Goal: Book appointment/travel/reservation

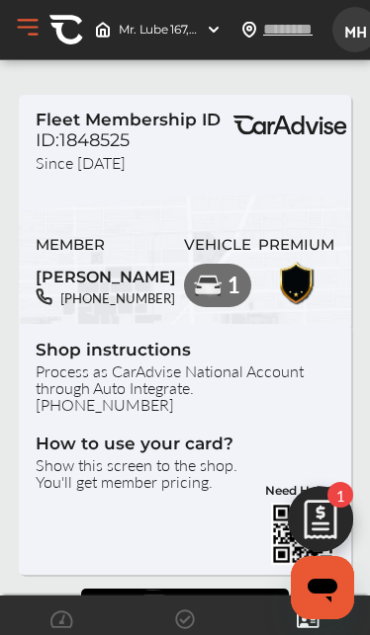
click at [349, 30] on span "MH" at bounding box center [355, 30] width 36 height 37
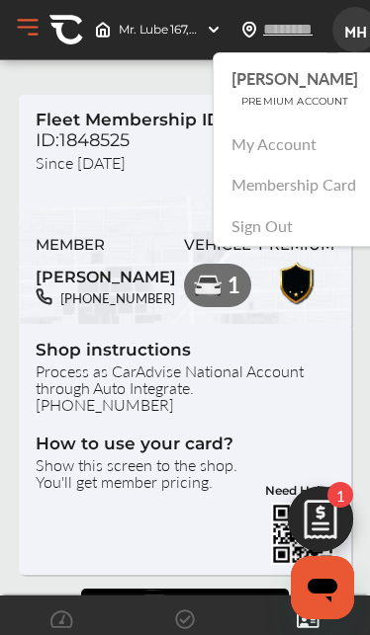
click at [299, 136] on link "My Account" at bounding box center [274, 143] width 85 height 23
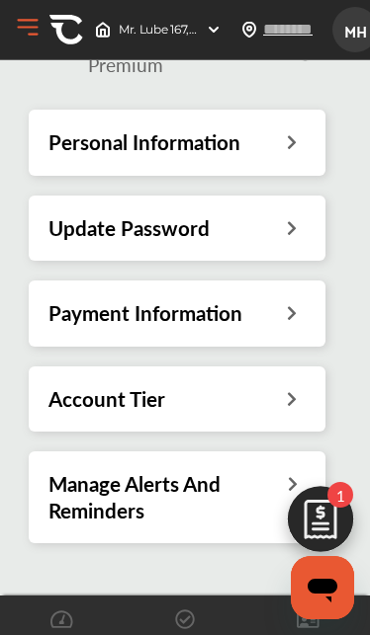
scroll to position [136, 0]
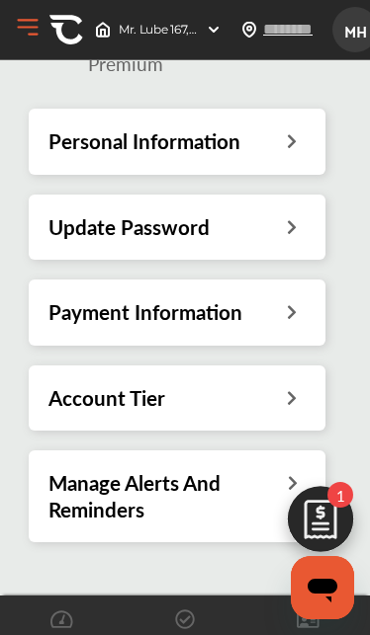
click at [281, 470] on h3 "Manage Alerts And Reminders" at bounding box center [166, 496] width 236 height 52
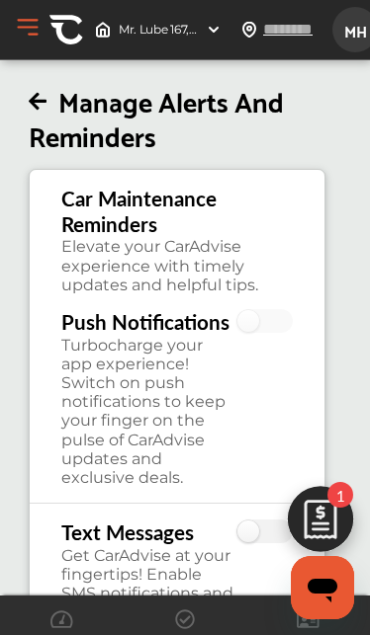
click at [14, 17] on button "Open Menu" at bounding box center [28, 28] width 30 height 30
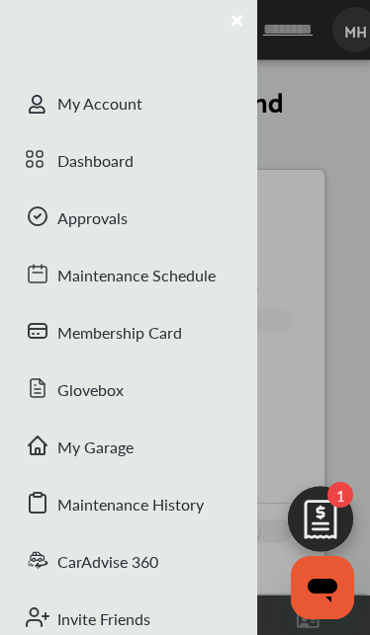
click at [175, 455] on div "My Garage" at bounding box center [128, 449] width 257 height 57
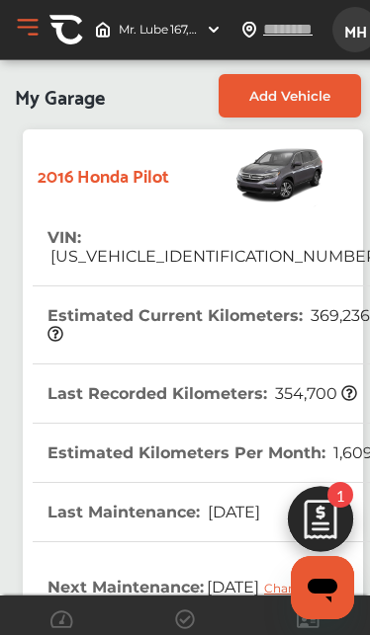
click at [207, 26] on img at bounding box center [214, 30] width 16 height 16
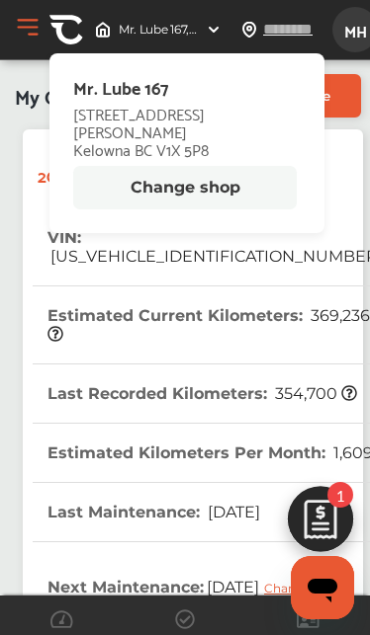
click at [118, 304] on th "Estimated Current Kilometers : 369,236" at bounding box center [214, 325] width 335 height 77
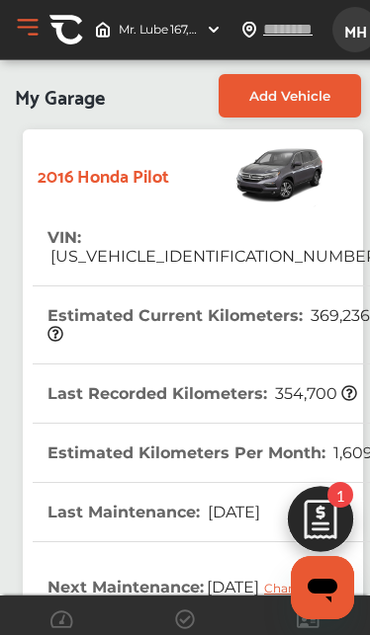
click at [35, 24] on button "Open Menu" at bounding box center [28, 28] width 30 height 30
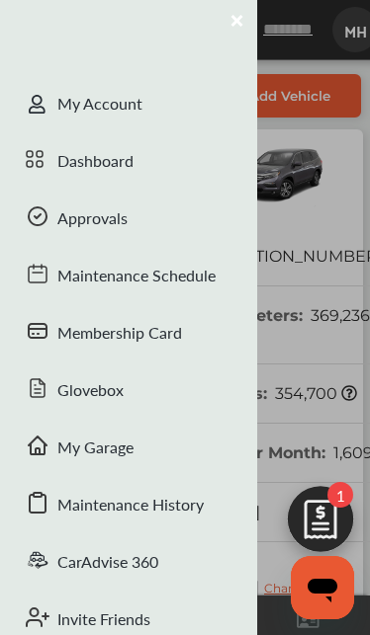
click at [192, 218] on div "Approvals" at bounding box center [128, 220] width 257 height 57
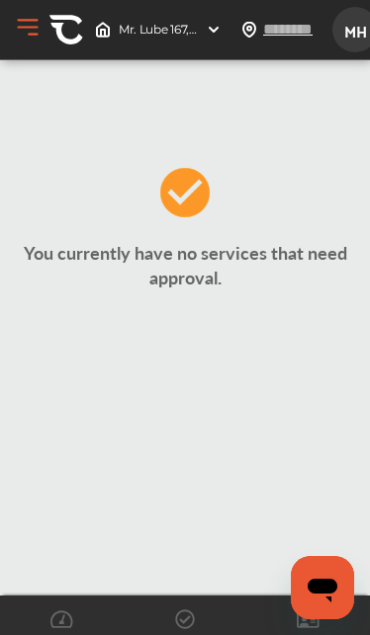
click at [24, 31] on button "Open Menu" at bounding box center [28, 28] width 30 height 30
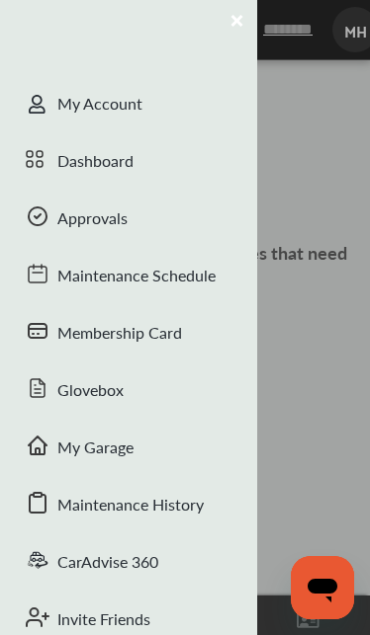
click at [196, 283] on div "Maintenance Schedule" at bounding box center [128, 277] width 257 height 57
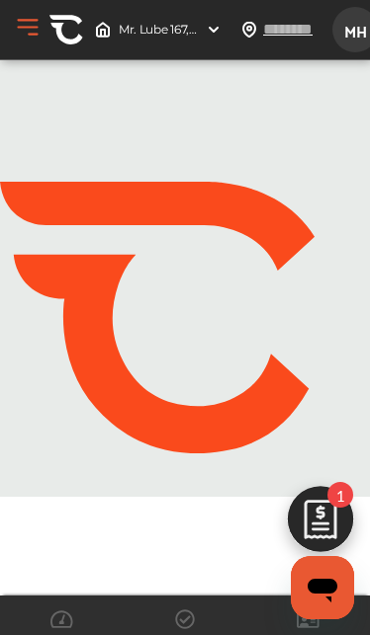
scroll to position [343, 0]
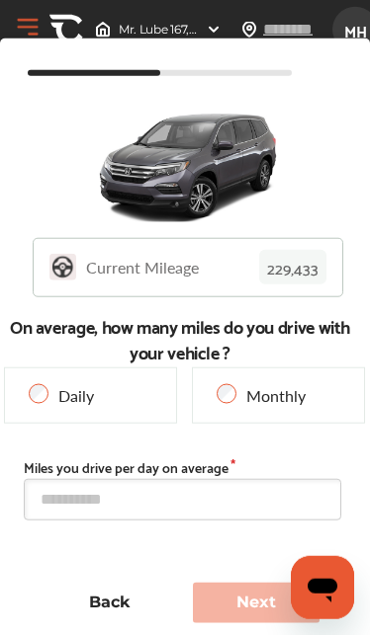
type input "****"
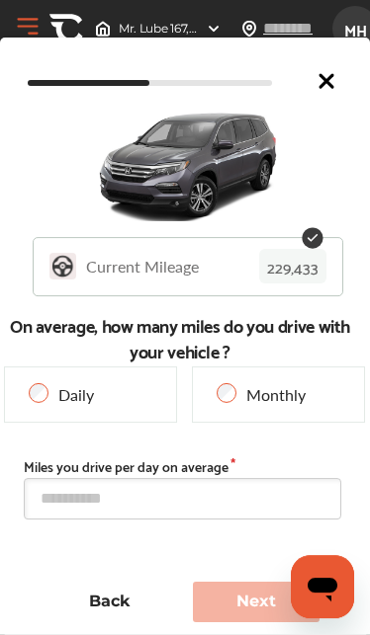
scroll to position [427, 0]
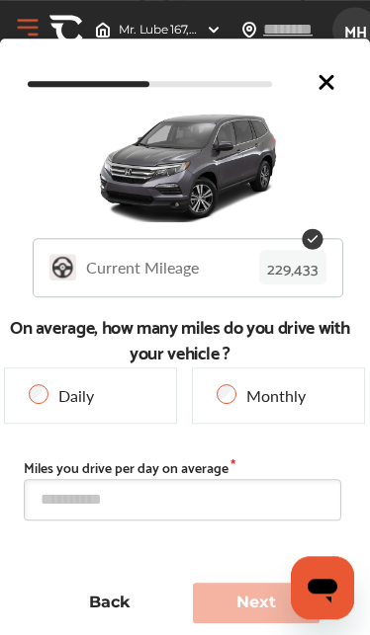
click at [26, 20] on button "Open Menu" at bounding box center [28, 28] width 30 height 30
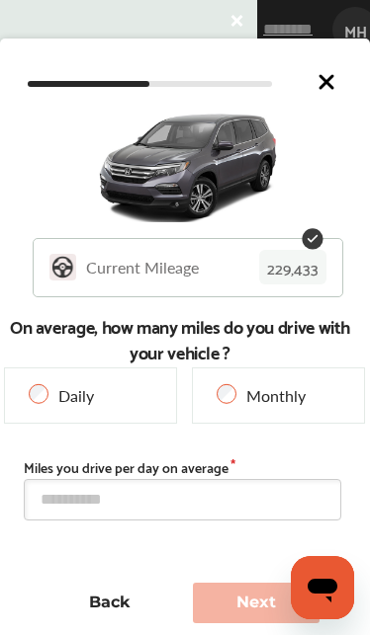
click at [337, 80] on icon at bounding box center [326, 82] width 24 height 24
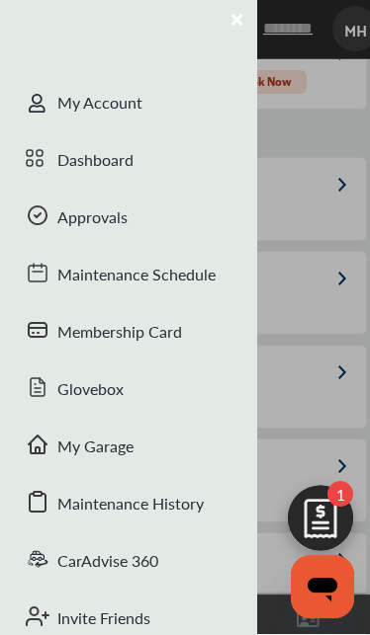
click at [157, 103] on div "My Account" at bounding box center [128, 105] width 257 height 57
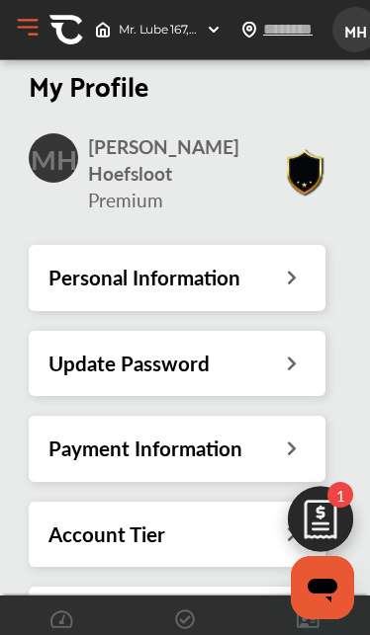
click at [27, 30] on button "Open Menu" at bounding box center [28, 28] width 30 height 30
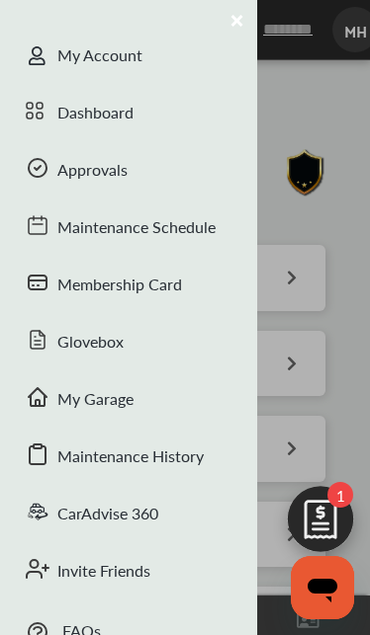
scroll to position [46, 0]
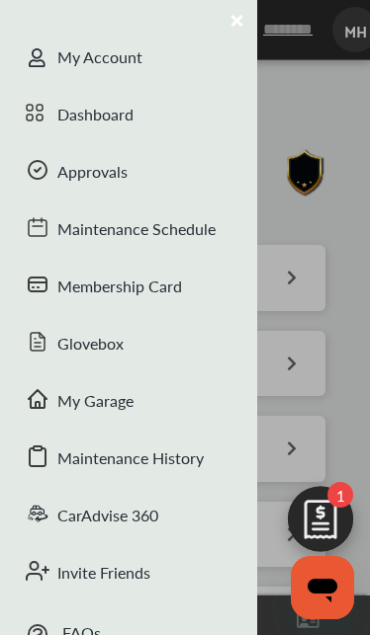
click at [195, 289] on div "Membership Card" at bounding box center [128, 288] width 257 height 57
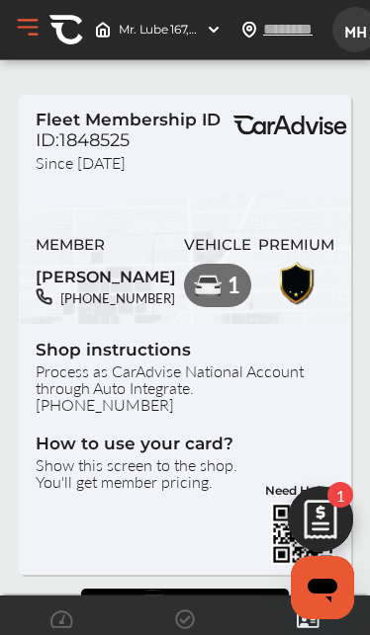
click at [353, 32] on span "MH" at bounding box center [355, 30] width 36 height 37
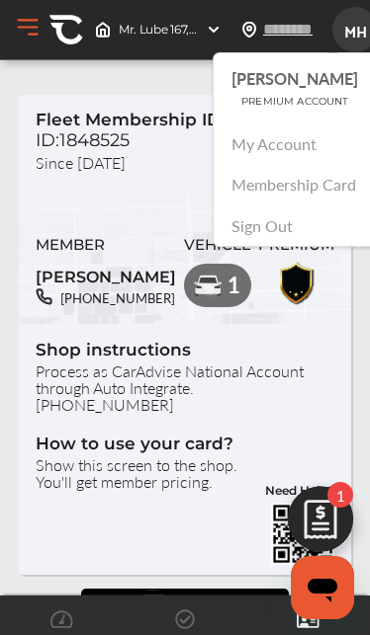
click at [359, 20] on span "MH" at bounding box center [355, 30] width 36 height 37
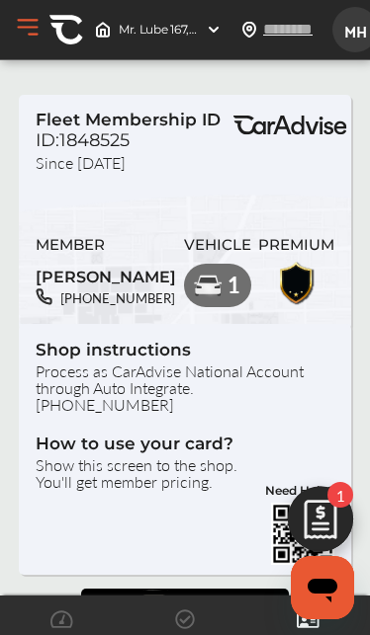
click at [359, 19] on span "MH" at bounding box center [355, 30] width 36 height 37
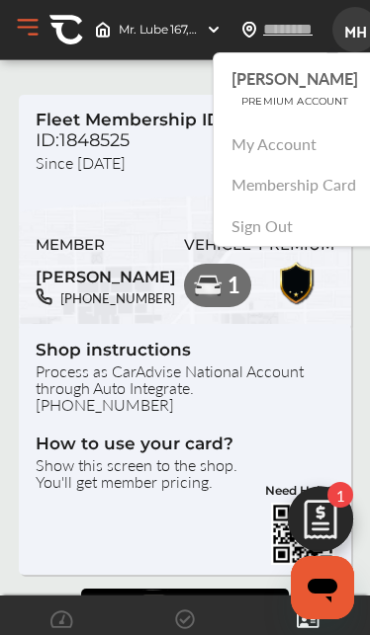
click at [317, 85] on div "[PERSON_NAME]" at bounding box center [295, 79] width 126 height 21
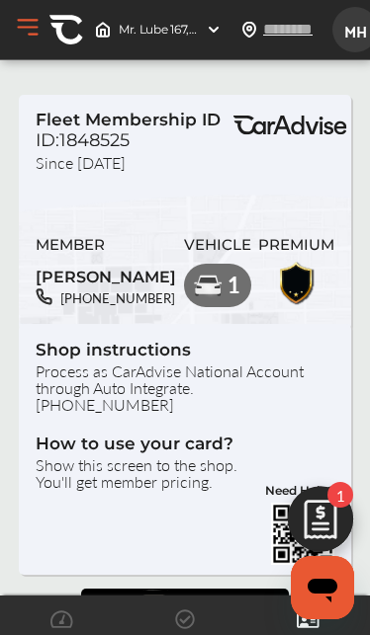
click at [352, 37] on span "MH" at bounding box center [355, 30] width 36 height 37
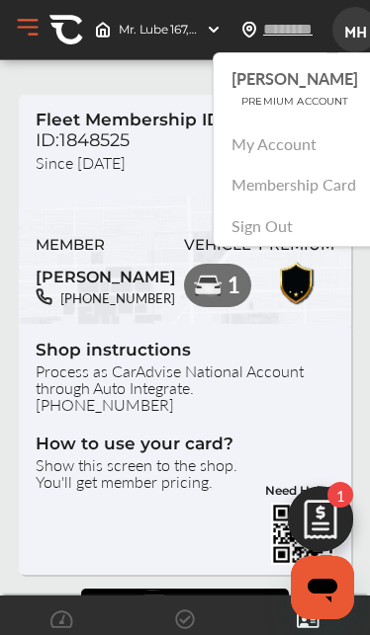
click at [315, 132] on div "My Account" at bounding box center [294, 144] width 163 height 41
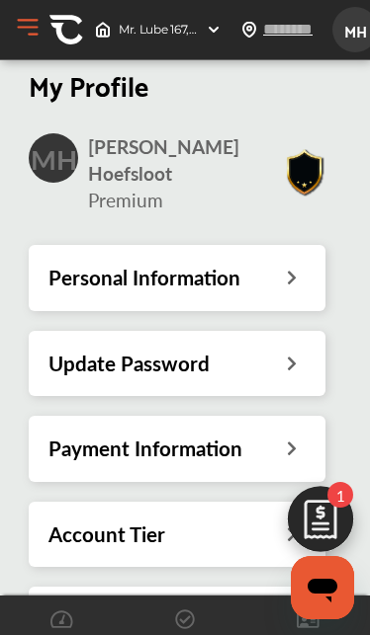
click at [358, 28] on span "MH" at bounding box center [355, 30] width 36 height 37
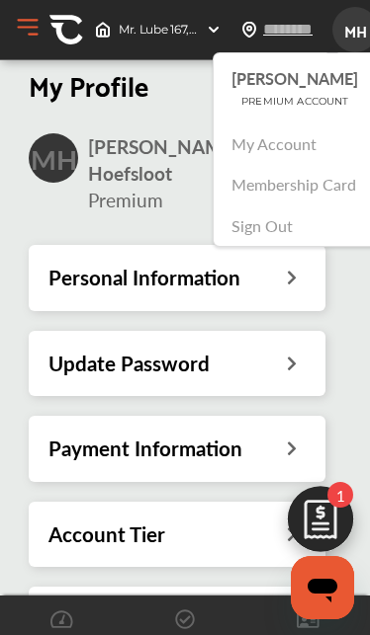
click at [329, 186] on link "Membership Card" at bounding box center [294, 184] width 124 height 23
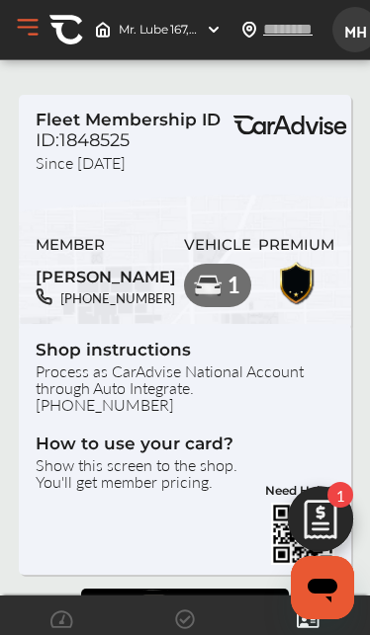
click at [333, 518] on img at bounding box center [320, 524] width 95 height 95
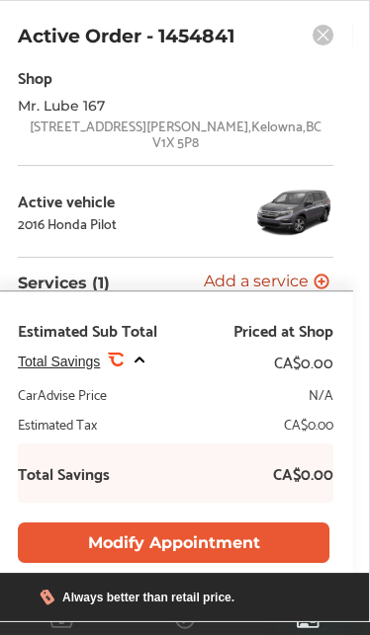
click at [276, 531] on button "Modify Appointment" at bounding box center [173, 543] width 311 height 41
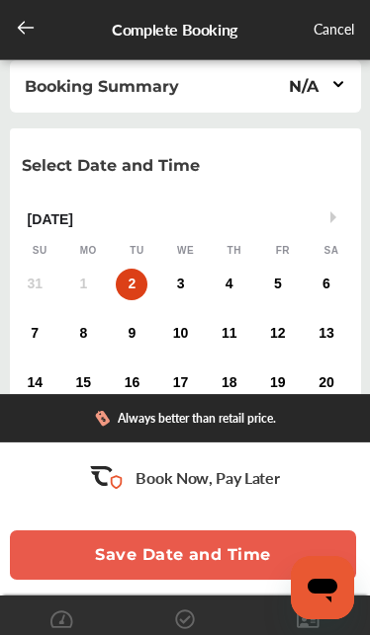
click at [184, 294] on div "3" at bounding box center [181, 285] width 32 height 32
click at [282, 287] on div "5" at bounding box center [278, 285] width 32 height 32
click at [242, 554] on button "Save Date and Time" at bounding box center [183, 555] width 346 height 49
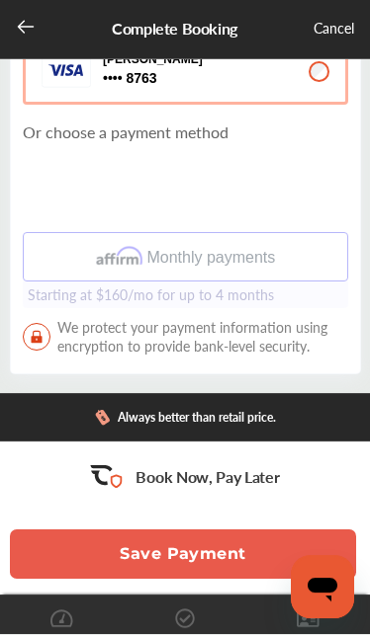
scroll to position [367, 0]
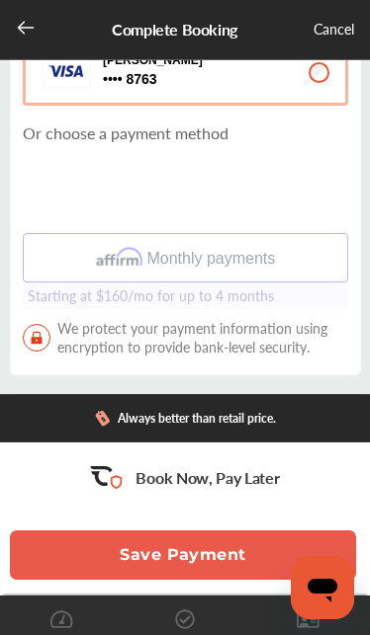
click at [221, 580] on button "Save Payment" at bounding box center [183, 555] width 346 height 49
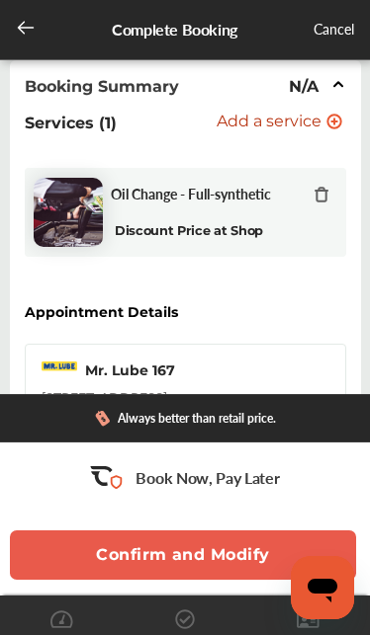
click at [231, 556] on button "Confirm and Modify" at bounding box center [183, 555] width 346 height 49
